Goal: Complete application form

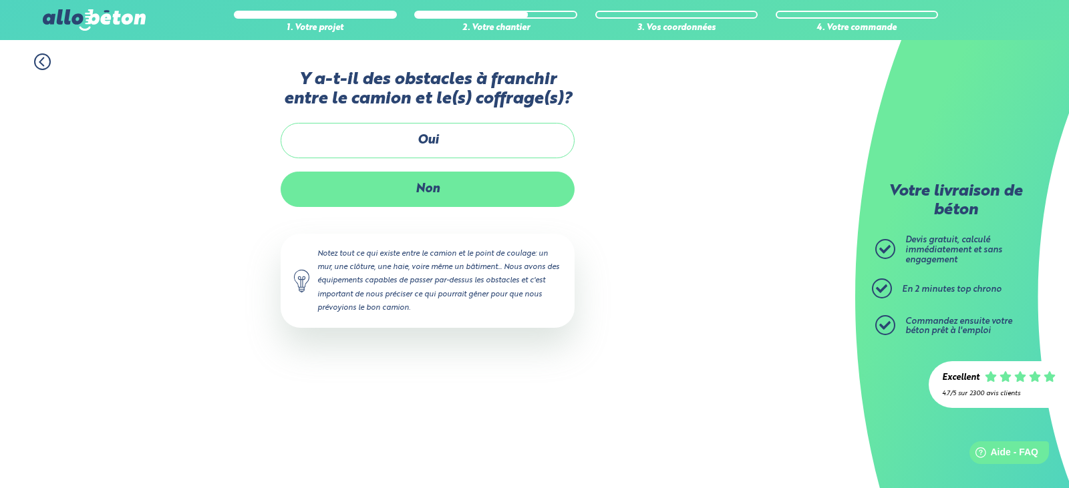
click at [421, 198] on label "Non" at bounding box center [428, 189] width 294 height 35
click at [0, 0] on input "Non" at bounding box center [0, 0] width 0 height 0
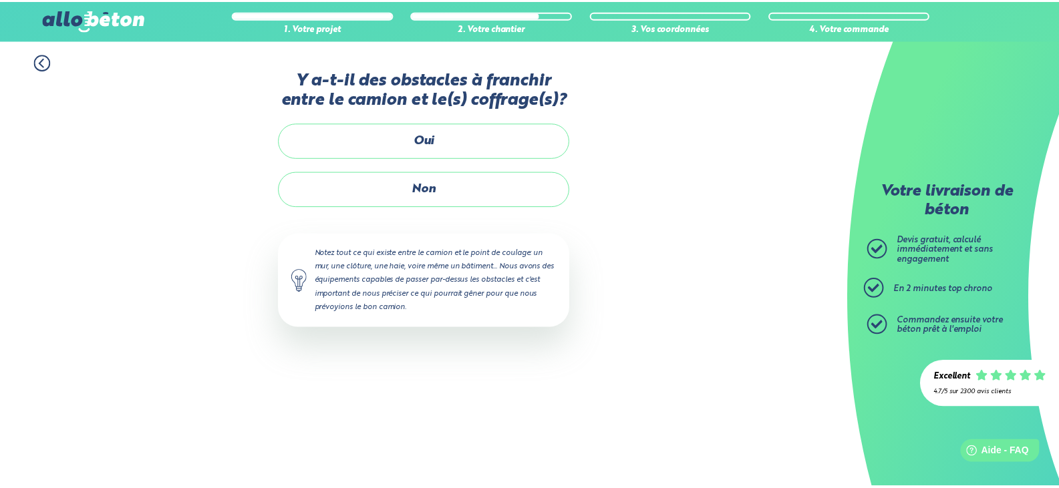
scroll to position [131, 0]
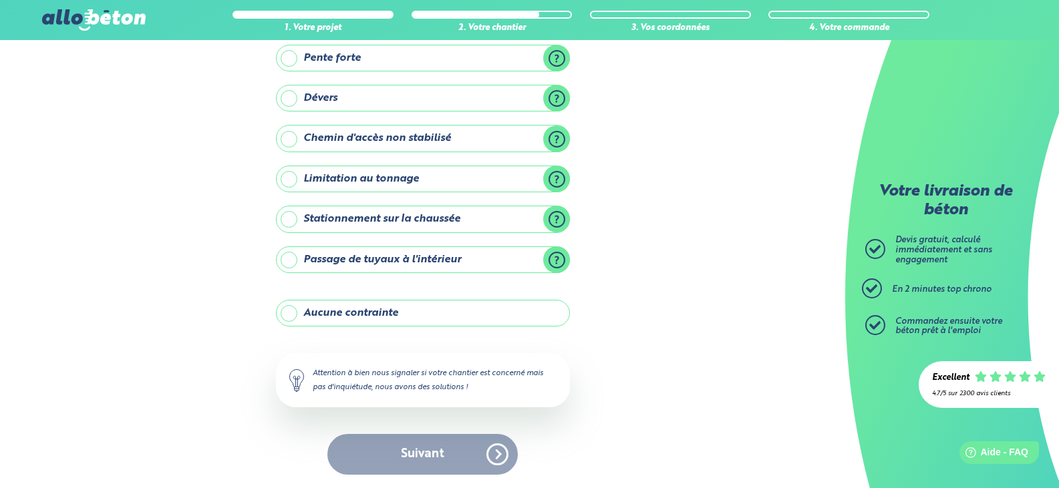
click at [364, 306] on label "Aucune contrainte" at bounding box center [423, 313] width 294 height 27
click at [0, 0] on input "Aucune contrainte" at bounding box center [0, 0] width 0 height 0
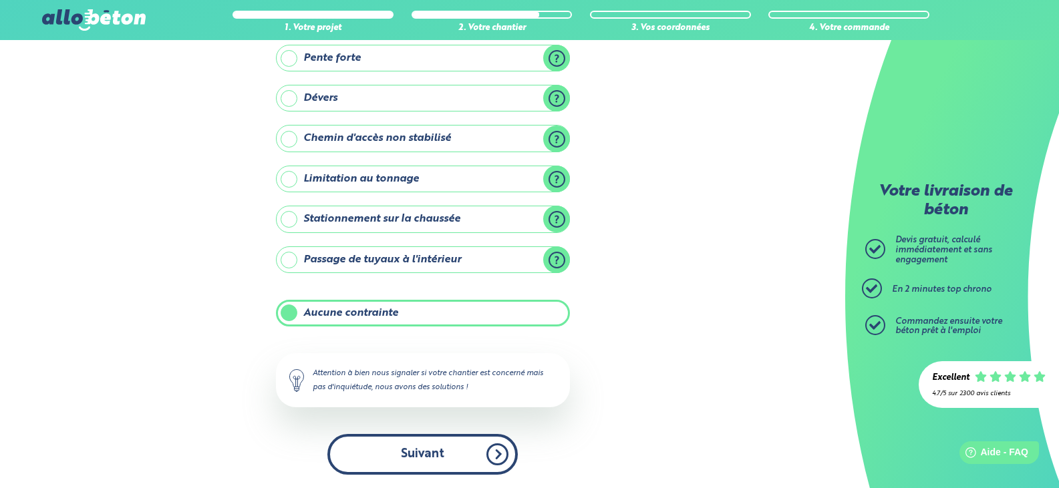
click at [472, 441] on button "Suivant" at bounding box center [422, 454] width 190 height 41
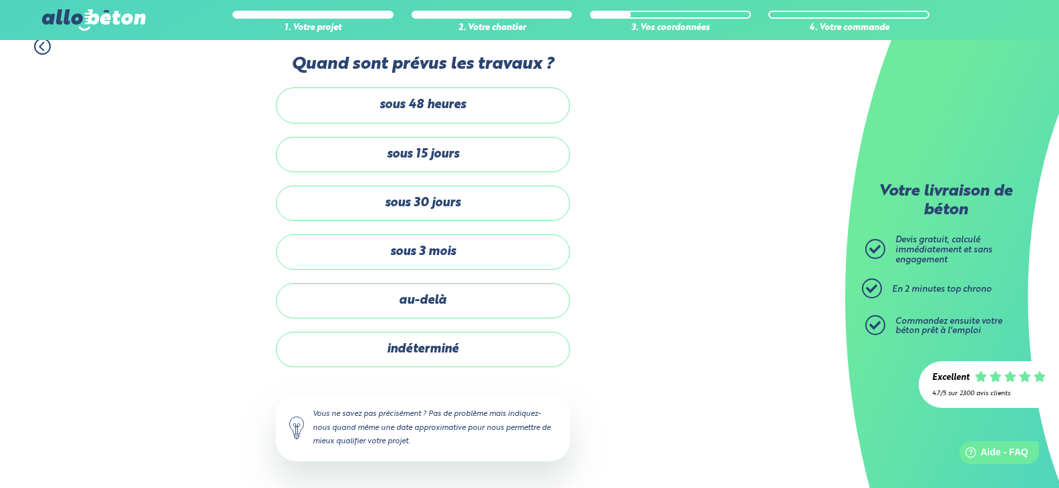
scroll to position [15, 0]
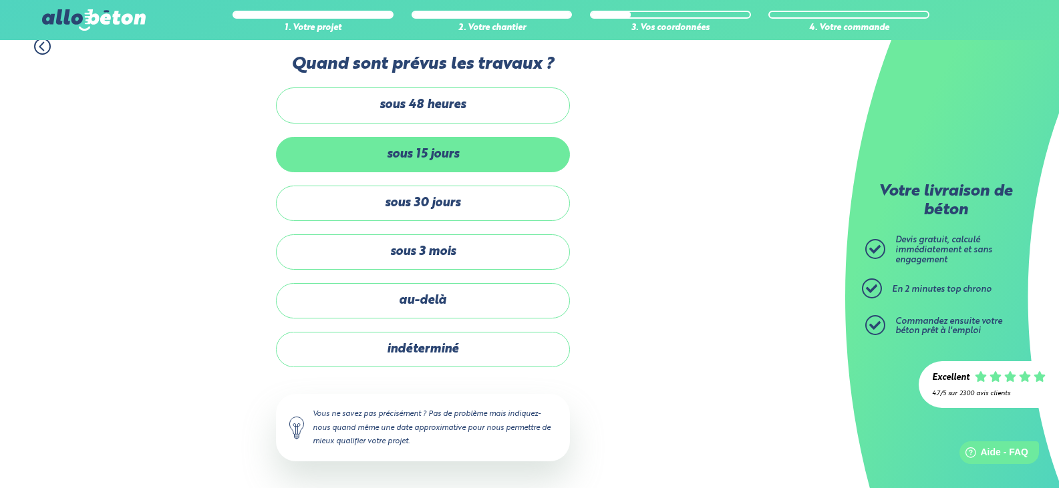
click at [441, 155] on label "sous 15 jours" at bounding box center [423, 154] width 294 height 35
click at [0, 0] on input "sous 15 jours" at bounding box center [0, 0] width 0 height 0
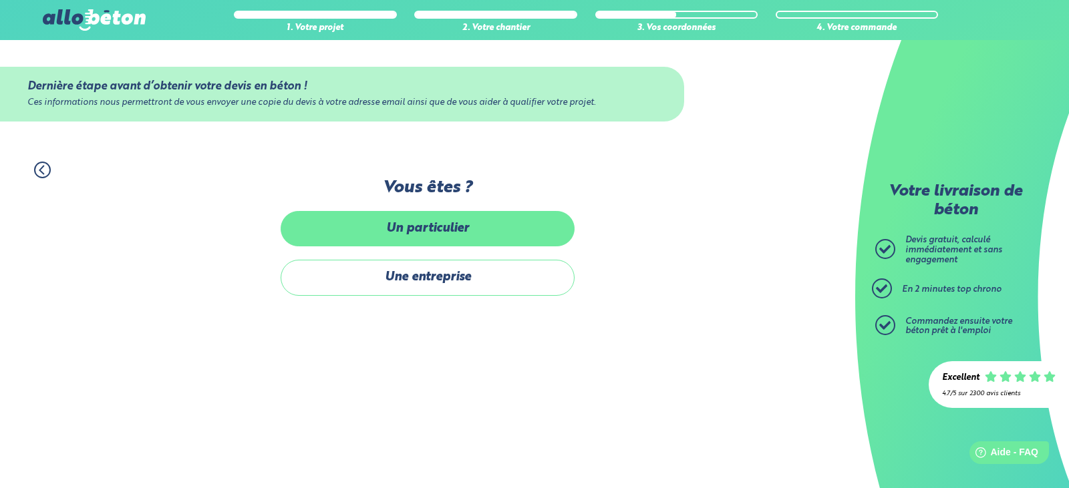
click at [434, 222] on label "Un particulier" at bounding box center [428, 228] width 294 height 35
click at [0, 0] on input "Un particulier" at bounding box center [0, 0] width 0 height 0
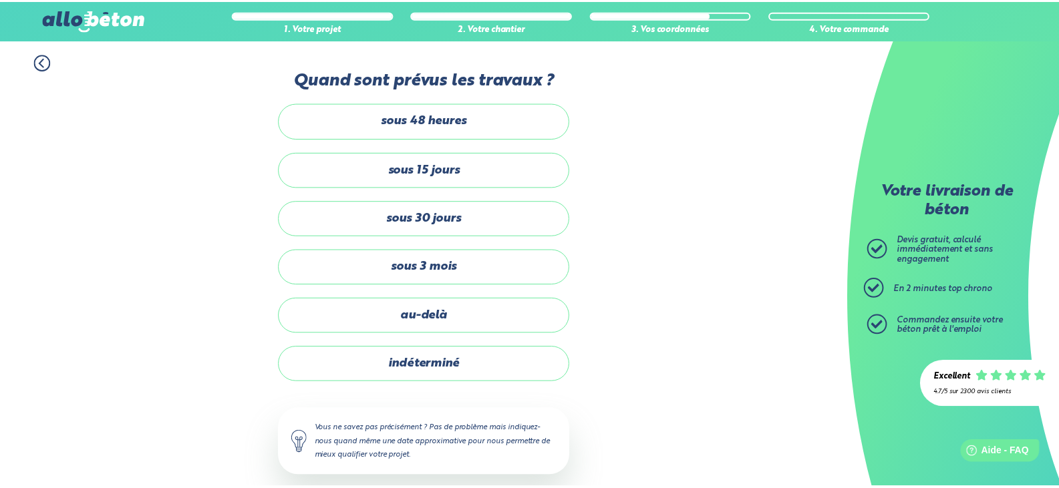
scroll to position [15, 0]
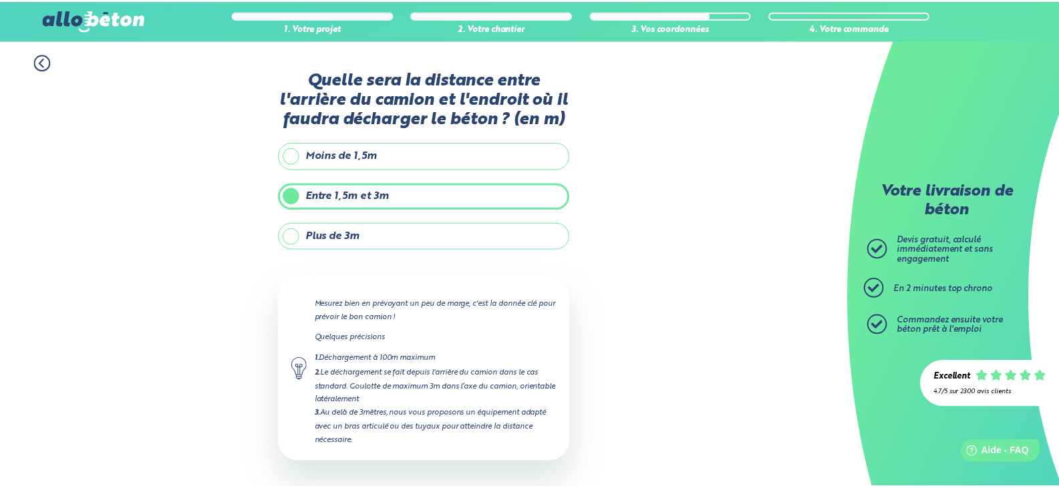
scroll to position [55, 0]
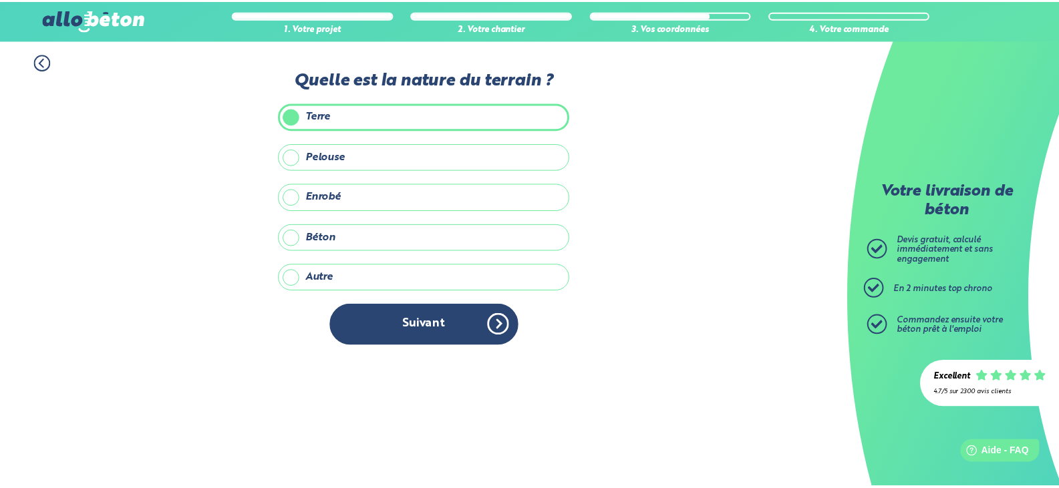
scroll to position [200, 0]
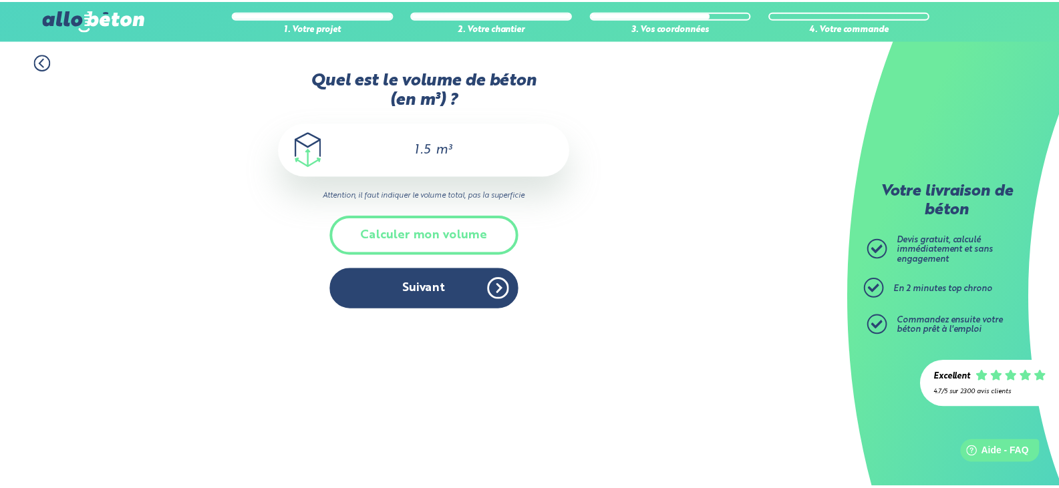
scroll to position [142, 0]
